Goal: Transaction & Acquisition: Purchase product/service

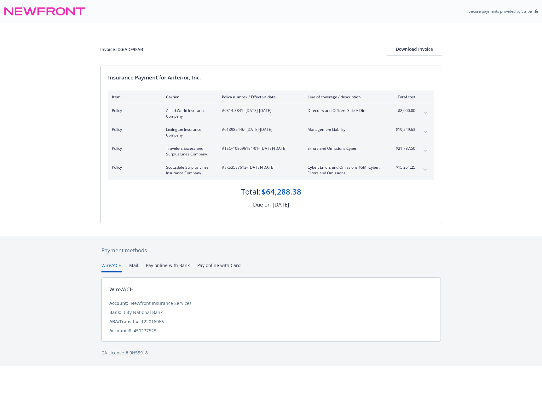
click at [34, 13] on icon at bounding box center [29, 11] width 13 height 8
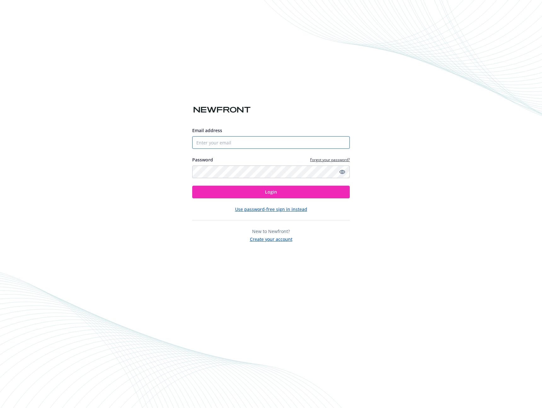
click at [268, 144] on input "Email address" at bounding box center [271, 142] width 158 height 13
click at [0, 407] on com-1password-button at bounding box center [0, 408] width 0 height 0
type input "christian.boulanger@anterior.com"
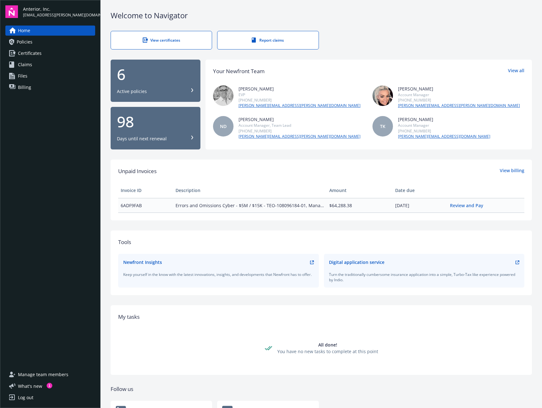
click at [27, 44] on span "Policies" at bounding box center [25, 42] width 16 height 10
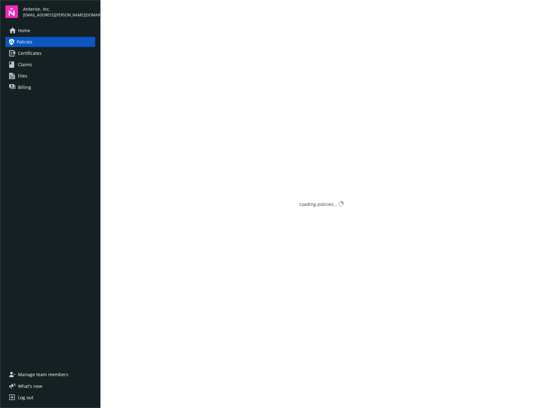
click at [27, 64] on span "Claims" at bounding box center [25, 65] width 14 height 10
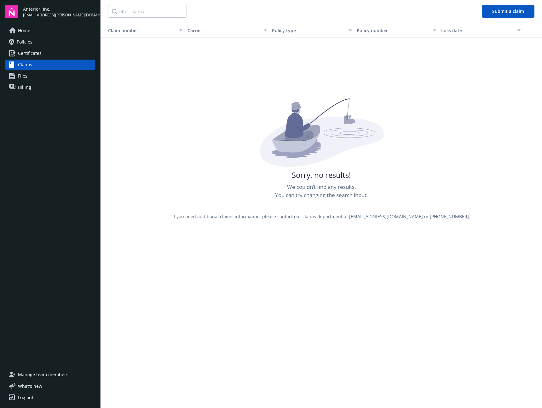
click at [26, 79] on span "Files" at bounding box center [22, 76] width 9 height 10
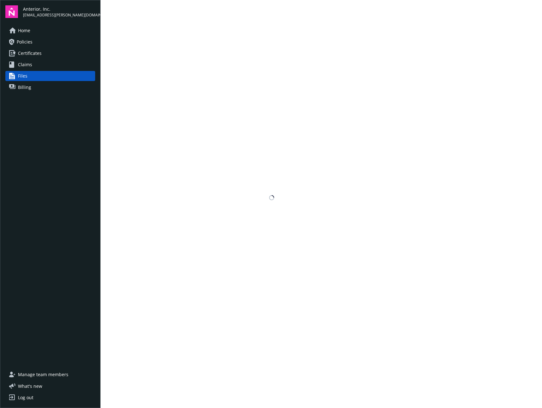
click at [27, 89] on span "Billing" at bounding box center [24, 87] width 13 height 10
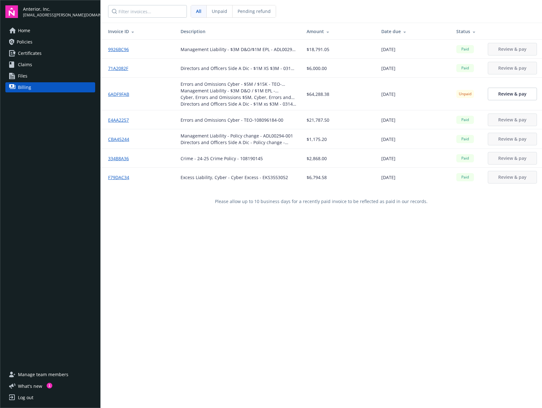
click at [403, 32] on icon at bounding box center [404, 33] width 3 height 2
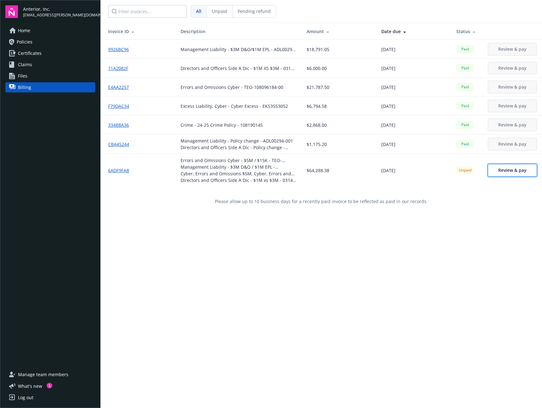
click at [504, 171] on span "Review & pay" at bounding box center [512, 170] width 28 height 6
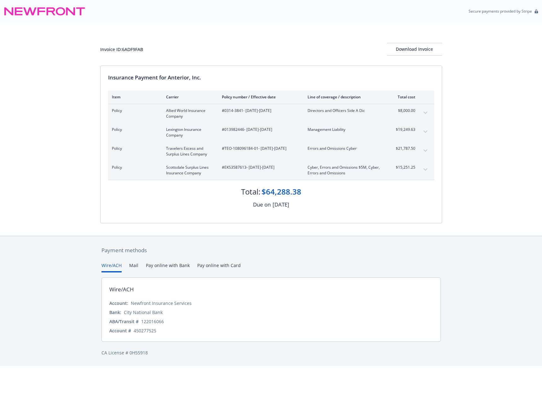
click at [427, 169] on icon "expand content" at bounding box center [425, 169] width 4 height 2
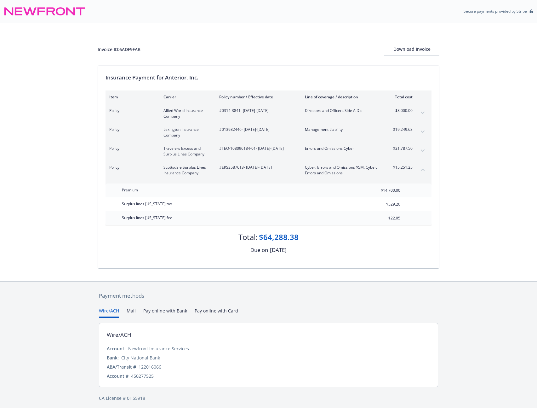
click at [424, 169] on icon "collapse content" at bounding box center [423, 169] width 4 height 3
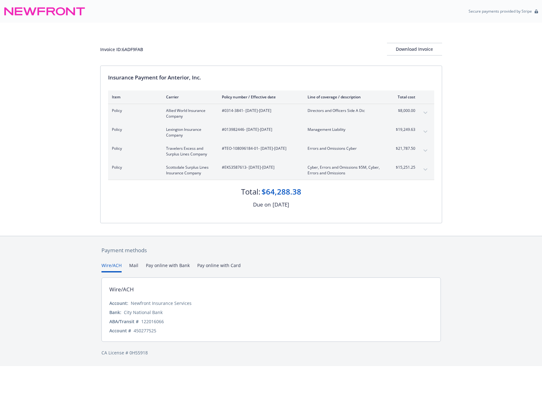
click at [424, 149] on icon "expand content" at bounding box center [425, 150] width 4 height 2
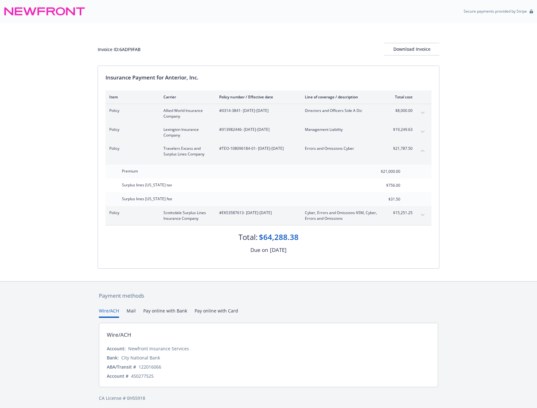
click at [424, 149] on icon "collapse content" at bounding box center [423, 150] width 4 height 3
